Goal: Connect with others: Connect with others

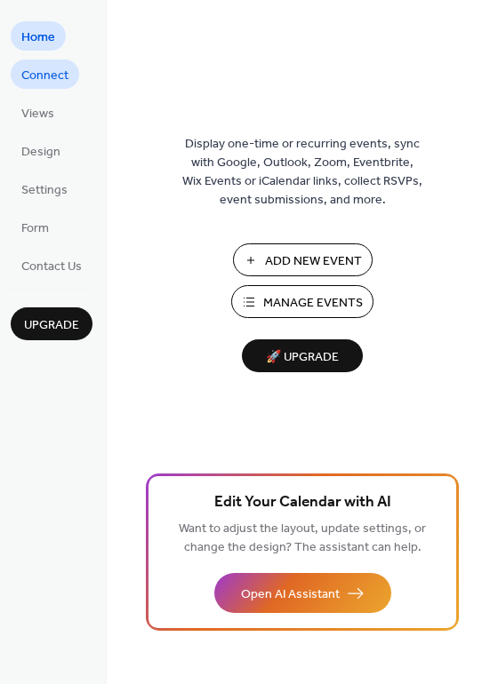
click at [65, 76] on span "Connect" at bounding box center [44, 76] width 47 height 19
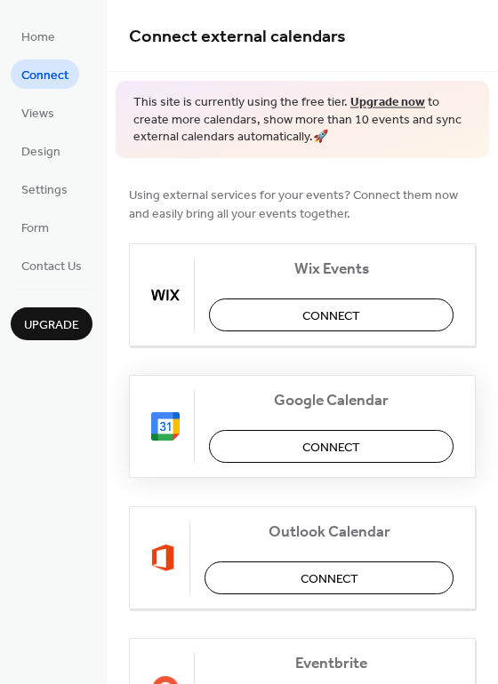
click at [347, 440] on span "Connect" at bounding box center [331, 447] width 58 height 19
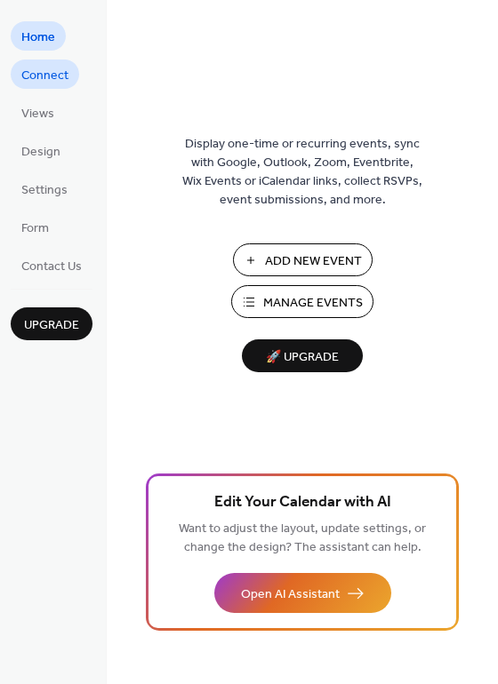
click at [50, 76] on span "Connect" at bounding box center [44, 76] width 47 height 19
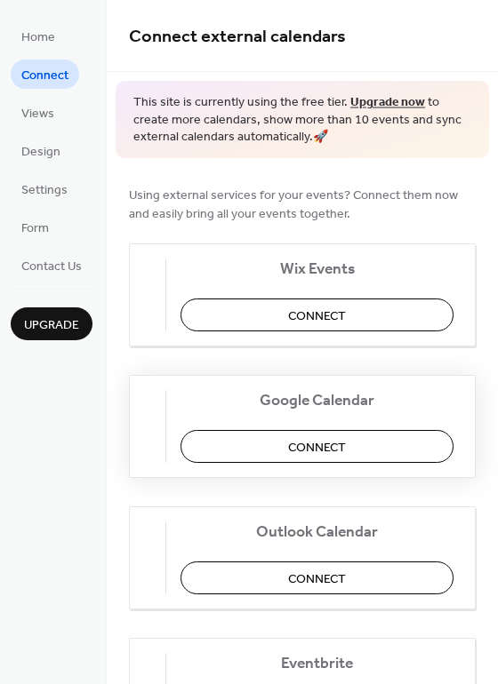
click at [328, 444] on span "Connect" at bounding box center [317, 447] width 58 height 19
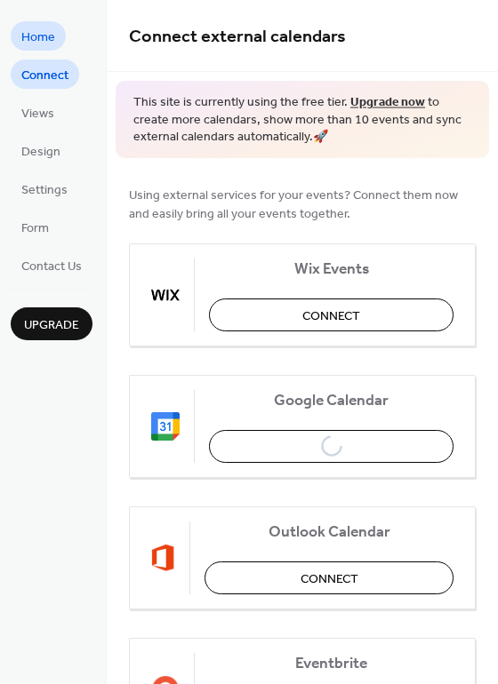
click at [44, 28] on span "Home" at bounding box center [38, 37] width 34 height 19
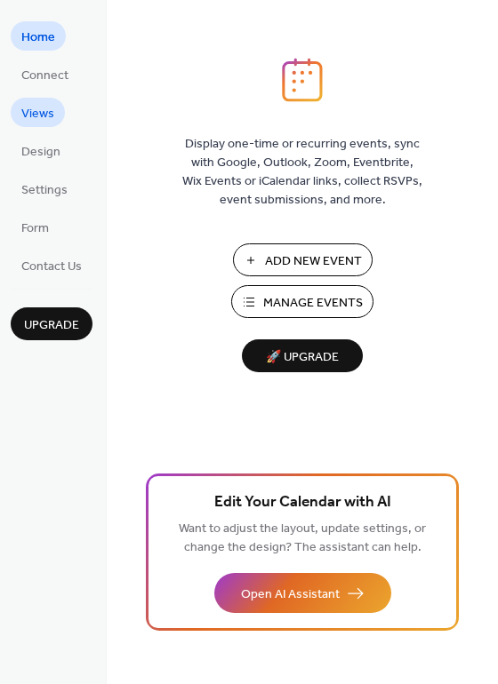
click at [34, 105] on span "Views" at bounding box center [37, 114] width 33 height 19
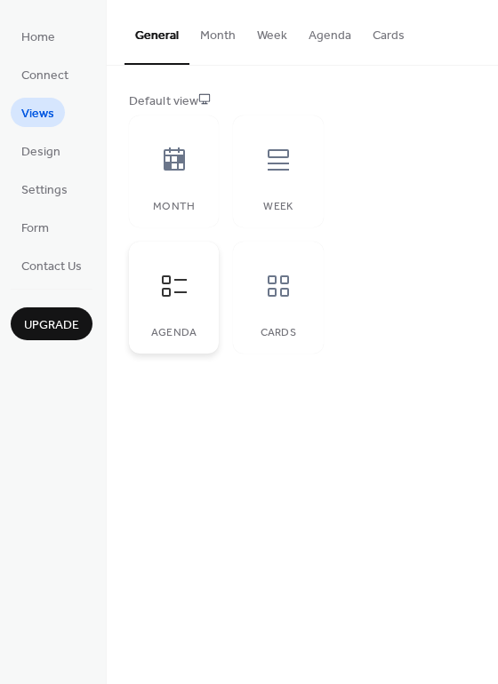
click at [176, 277] on icon at bounding box center [174, 286] width 28 height 28
click at [34, 158] on span "Design" at bounding box center [40, 152] width 39 height 19
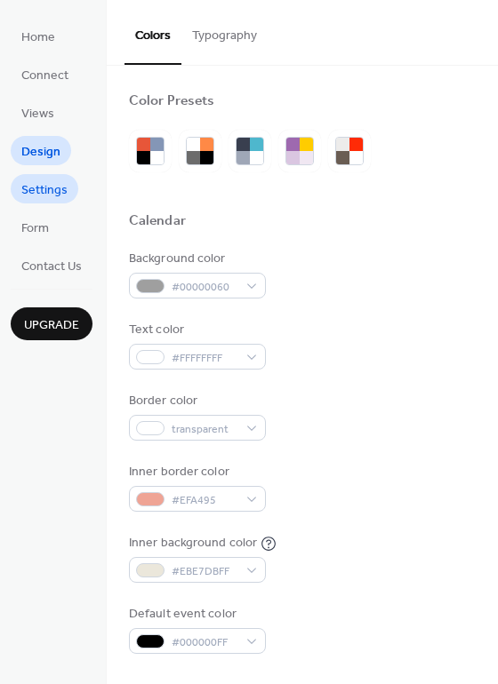
click at [41, 195] on span "Settings" at bounding box center [44, 190] width 46 height 19
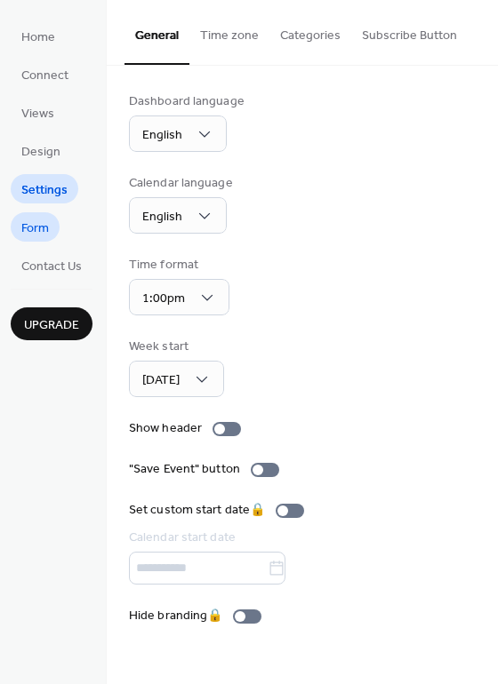
click at [39, 224] on span "Form" at bounding box center [35, 229] width 28 height 19
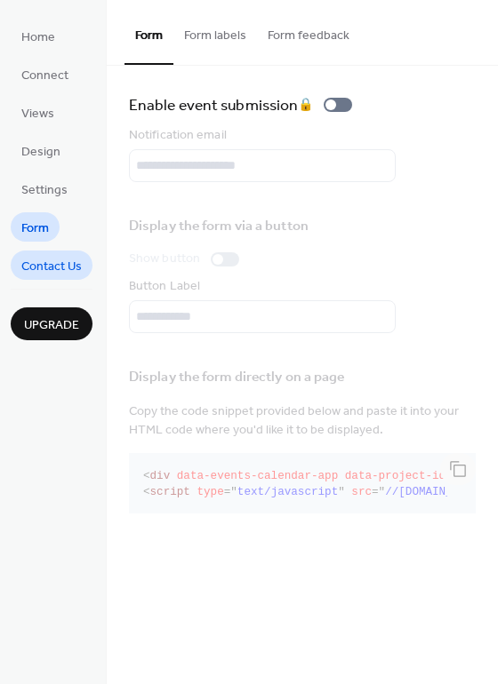
click at [56, 263] on span "Contact Us" at bounding box center [51, 267] width 60 height 19
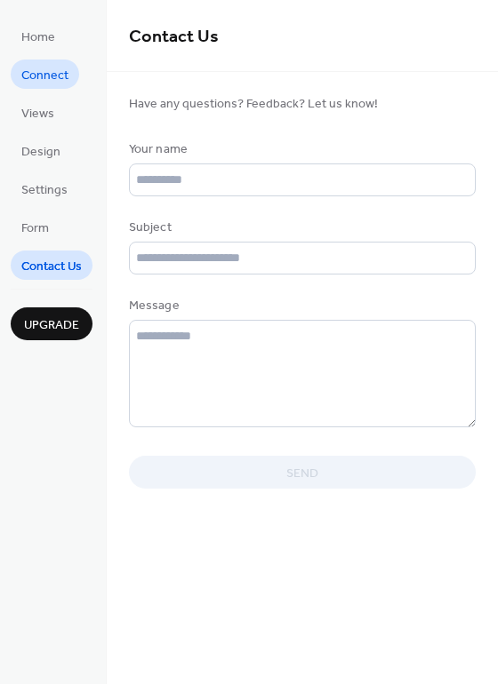
click at [48, 69] on span "Connect" at bounding box center [44, 76] width 47 height 19
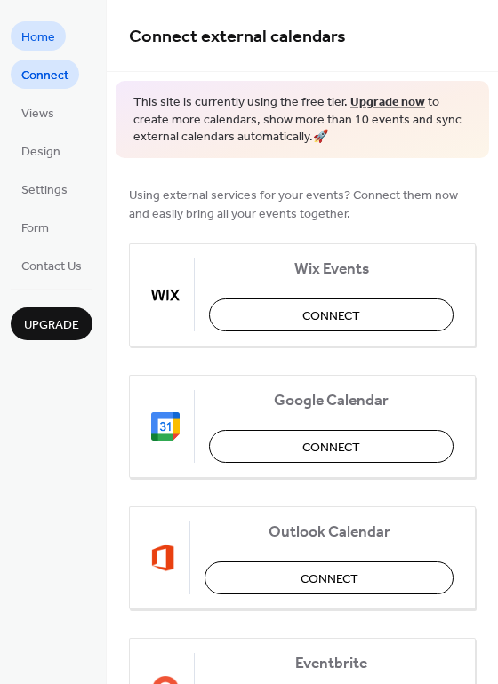
click at [36, 30] on span "Home" at bounding box center [38, 37] width 34 height 19
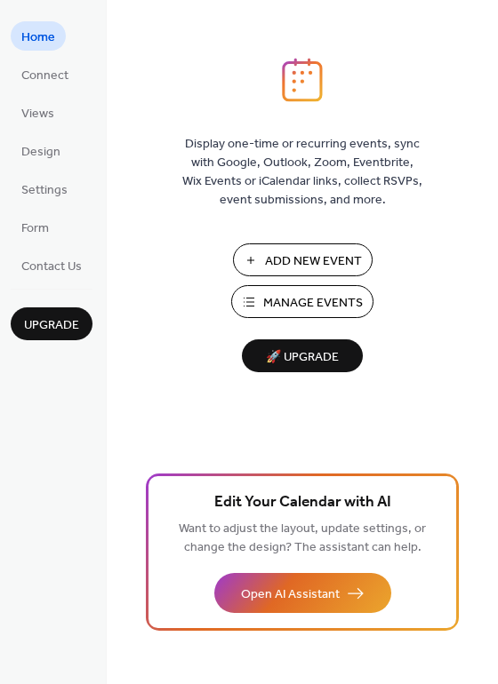
click at [299, 300] on span "Manage Events" at bounding box center [313, 303] width 100 height 19
click at [37, 76] on span "Connect" at bounding box center [44, 76] width 47 height 19
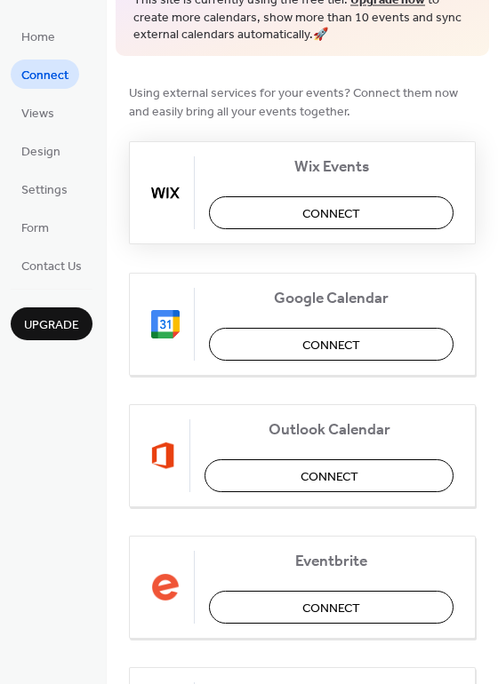
scroll to position [13, 0]
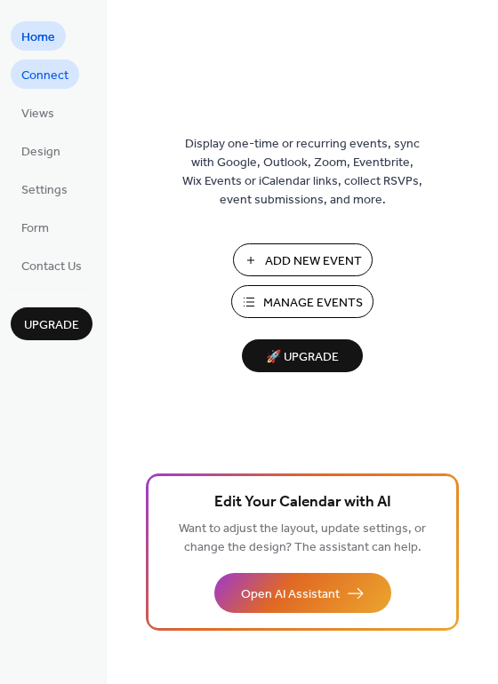
click at [56, 76] on span "Connect" at bounding box center [44, 76] width 47 height 19
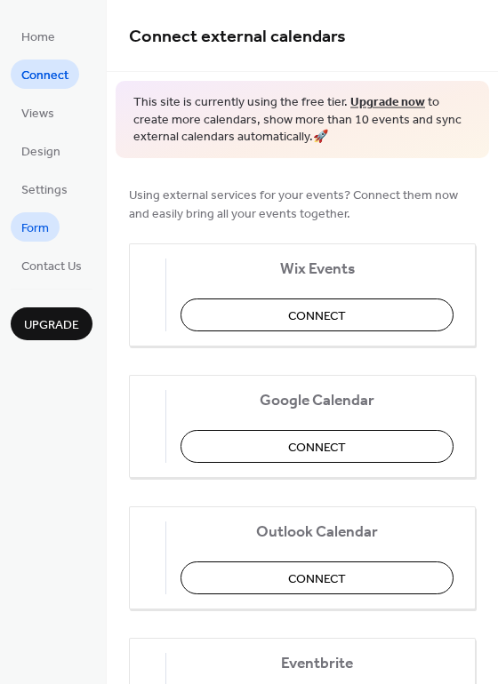
click at [39, 223] on span "Form" at bounding box center [35, 229] width 28 height 19
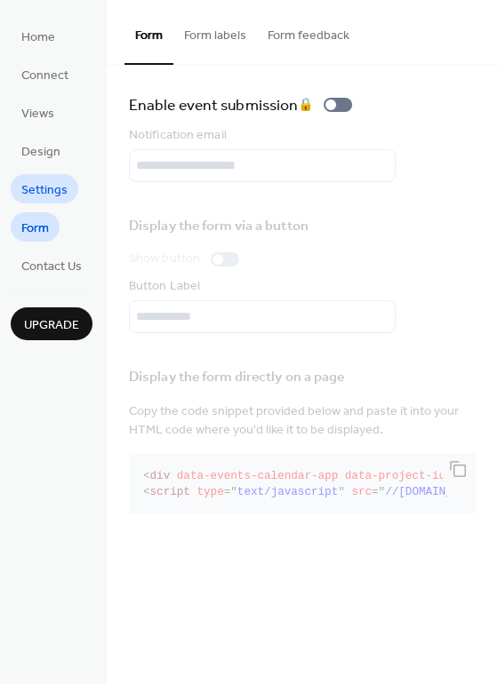
click at [35, 188] on span "Settings" at bounding box center [44, 190] width 46 height 19
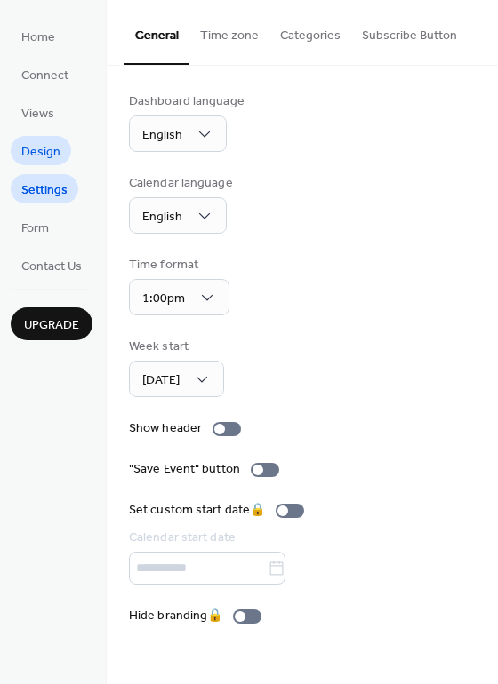
click at [36, 150] on span "Design" at bounding box center [40, 152] width 39 height 19
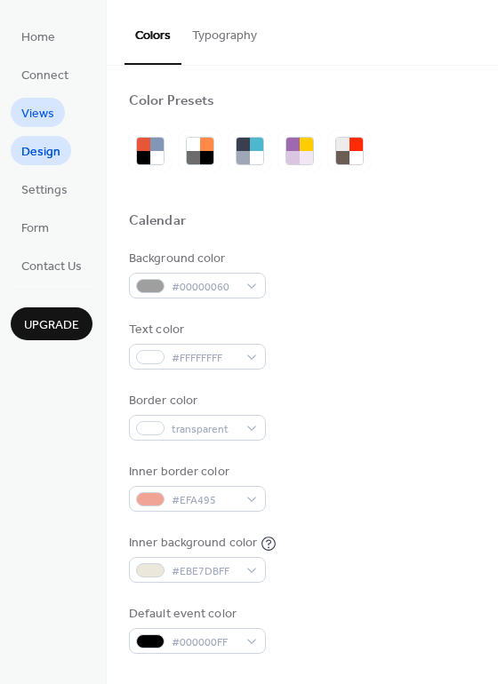
click at [39, 109] on span "Views" at bounding box center [37, 114] width 33 height 19
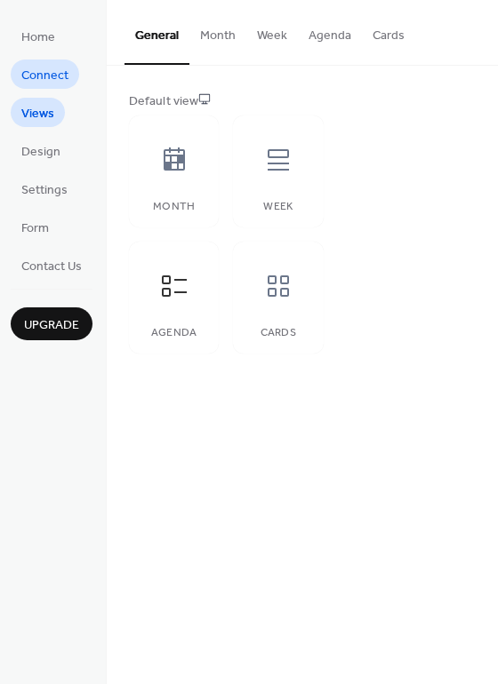
click at [44, 79] on span "Connect" at bounding box center [44, 76] width 47 height 19
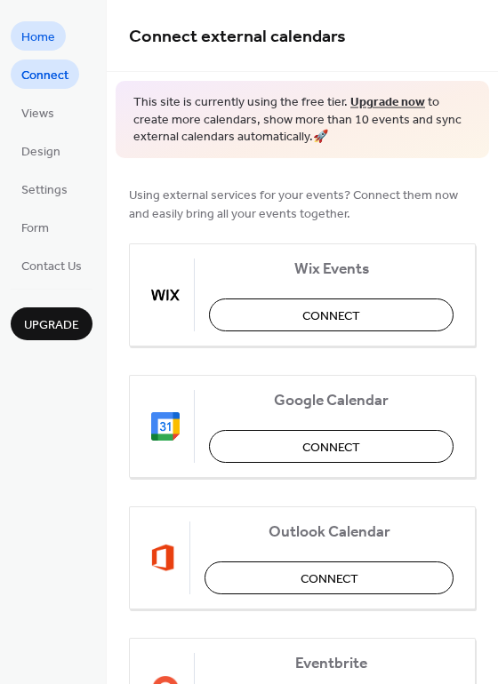
click at [37, 34] on span "Home" at bounding box center [38, 37] width 34 height 19
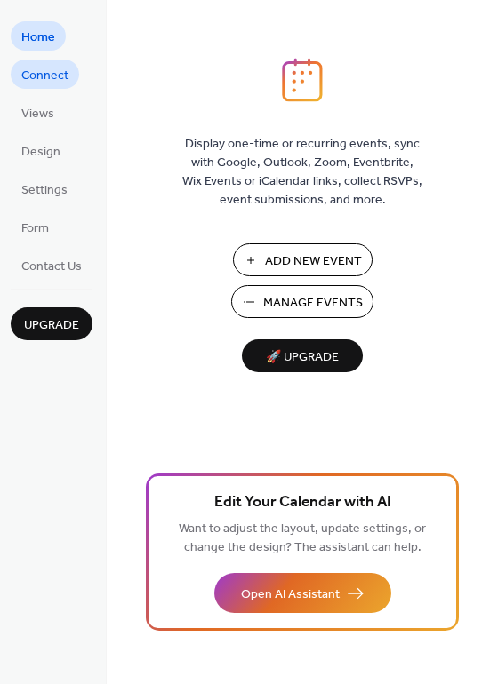
click at [45, 79] on span "Connect" at bounding box center [44, 76] width 47 height 19
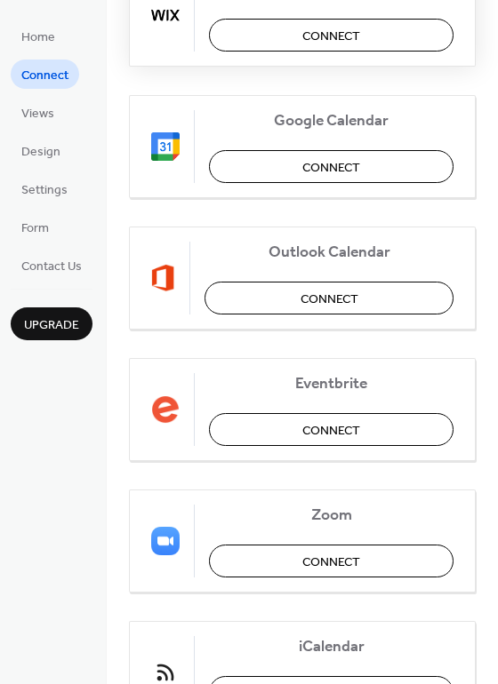
scroll to position [191, 0]
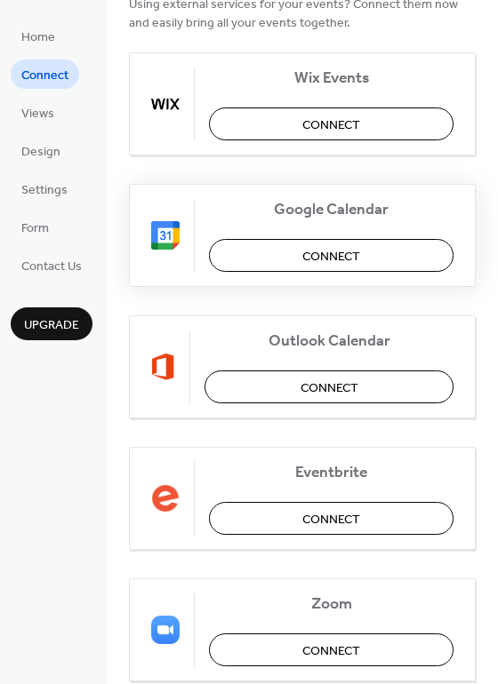
click at [313, 247] on span "Connect" at bounding box center [331, 256] width 58 height 19
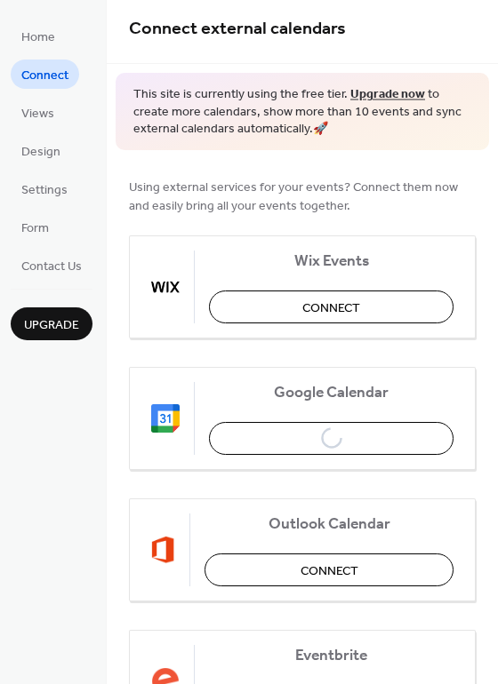
scroll to position [0, 0]
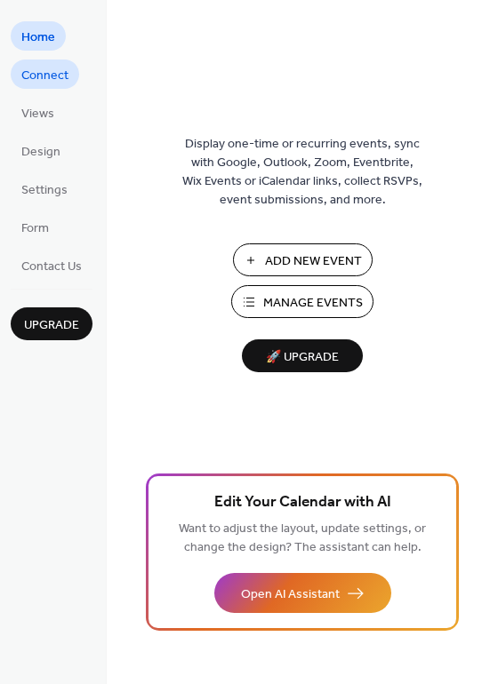
click at [43, 76] on span "Connect" at bounding box center [44, 76] width 47 height 19
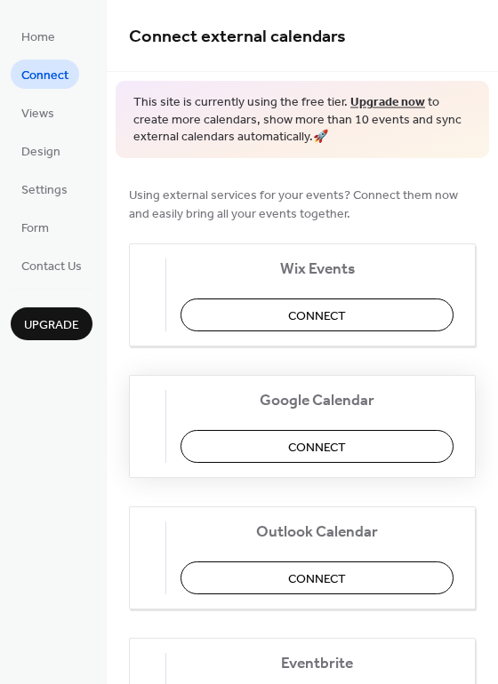
click at [326, 446] on span "Connect" at bounding box center [317, 447] width 58 height 19
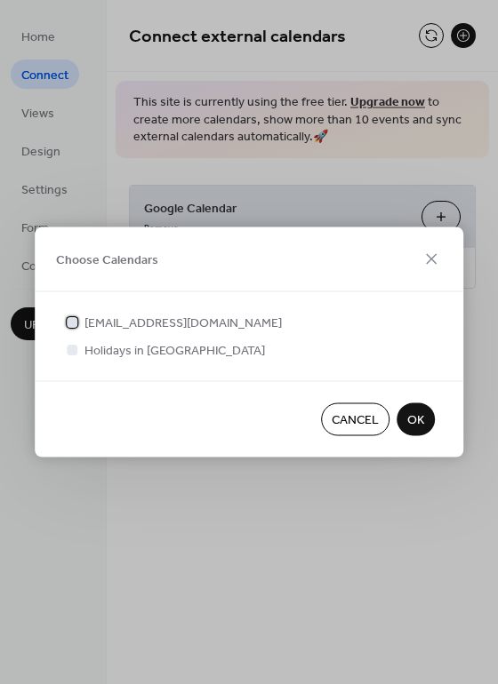
click at [69, 320] on div at bounding box center [72, 321] width 11 height 11
click at [410, 419] on span "OK" at bounding box center [415, 421] width 17 height 19
